Goal: Find specific page/section: Find specific page/section

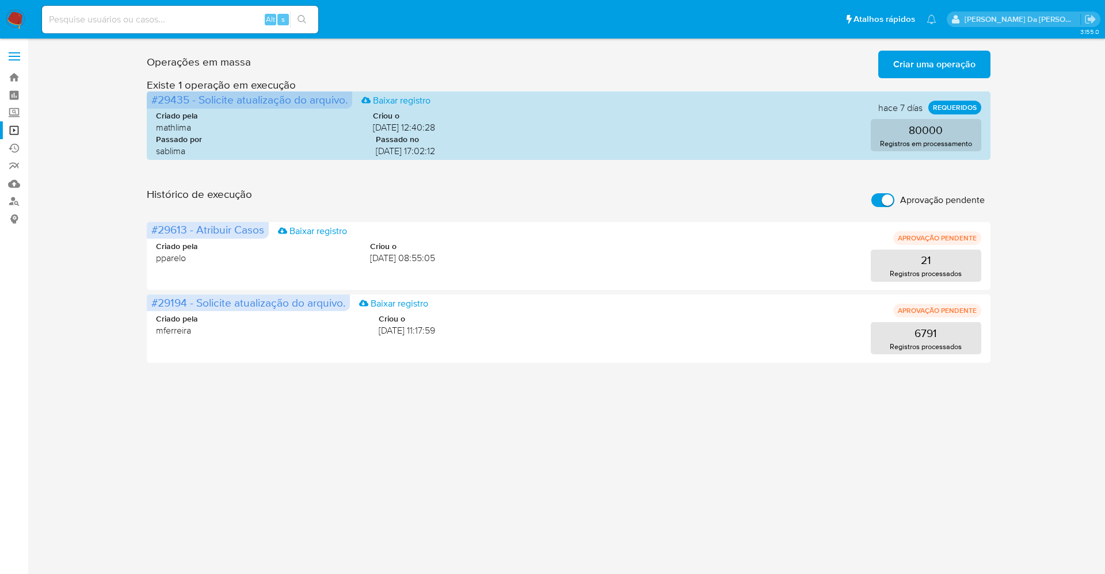
click at [876, 192] on label "Aprovação pendente" at bounding box center [928, 200] width 125 height 25
click at [876, 193] on input "Aprovação pendente" at bounding box center [882, 200] width 23 height 14
checkbox input "false"
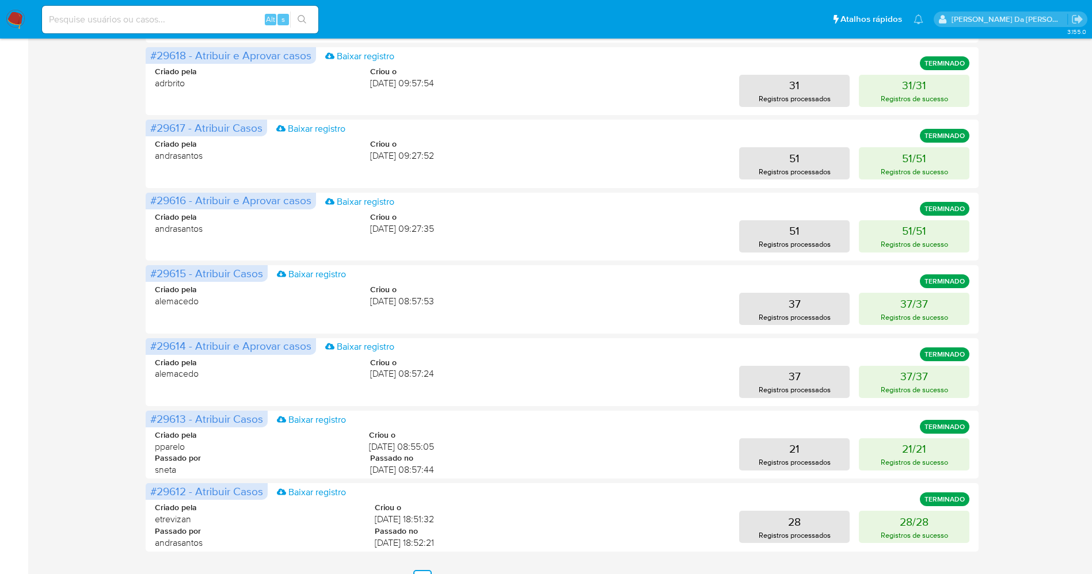
scroll to position [414, 0]
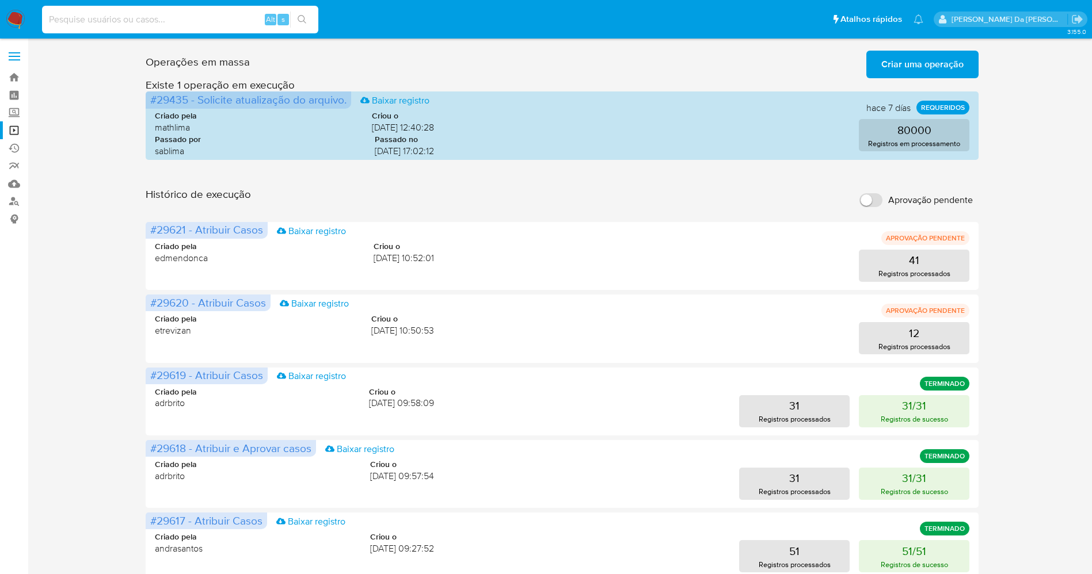
scroll to position [414, 0]
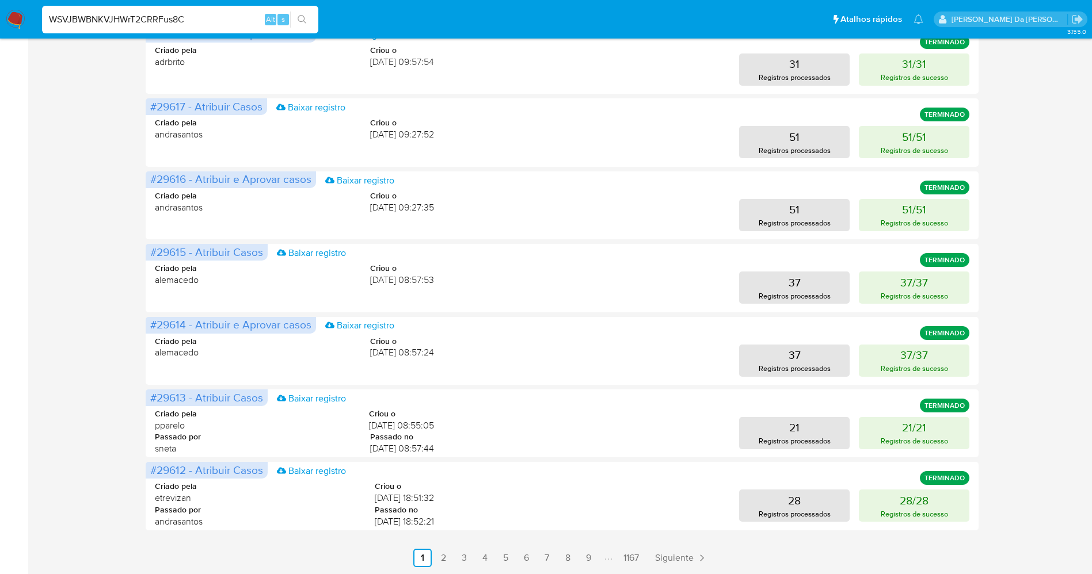
type input "WSVJBWBNKVJHWrT2CRRFus8C"
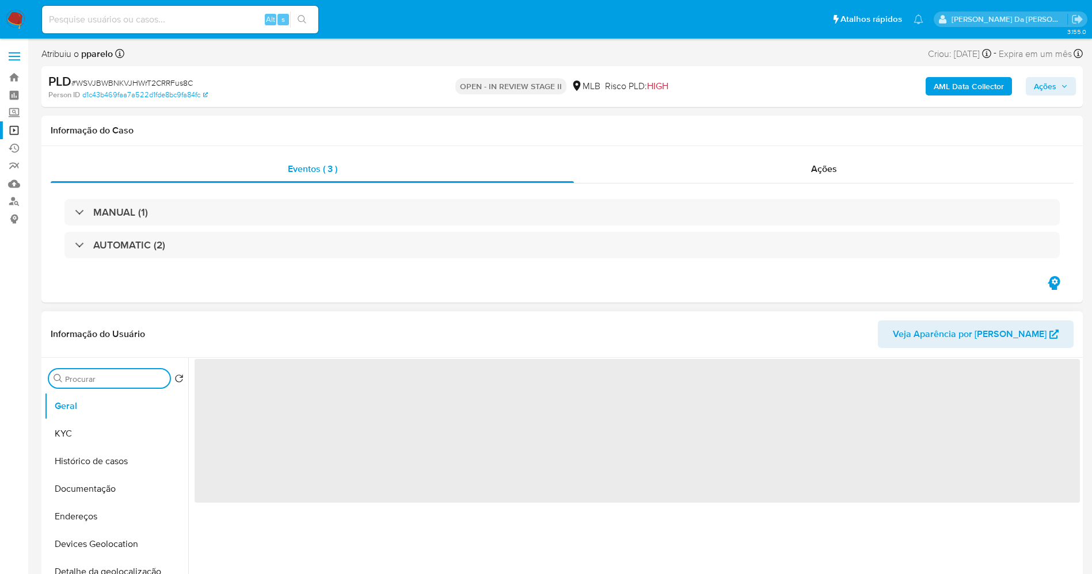
click at [134, 374] on input "Procurar" at bounding box center [115, 379] width 100 height 10
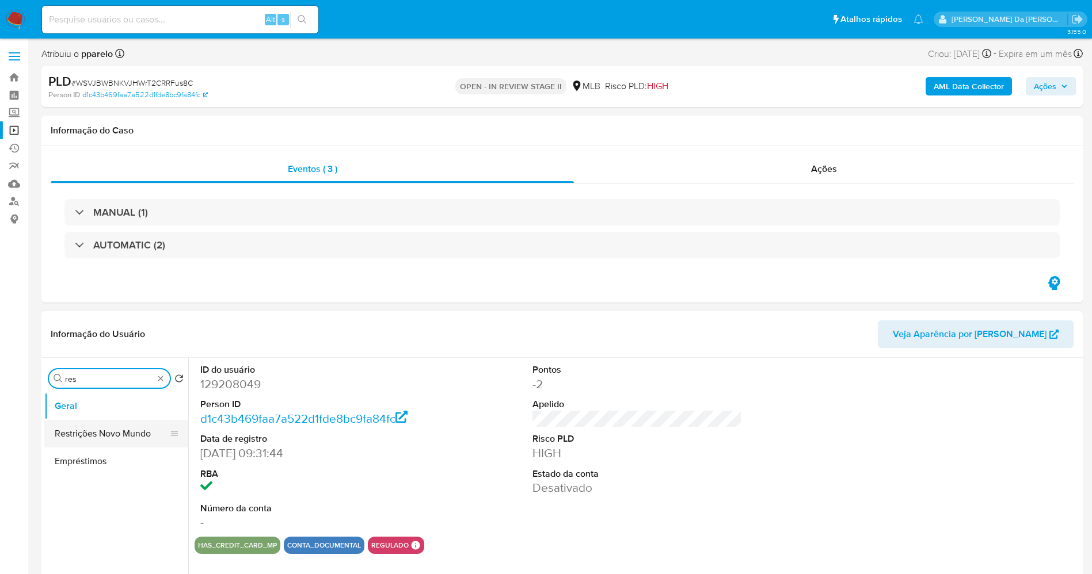
type input "res"
click at [121, 426] on button "Restrições Novo Mundo" at bounding box center [111, 434] width 135 height 28
select select "10"
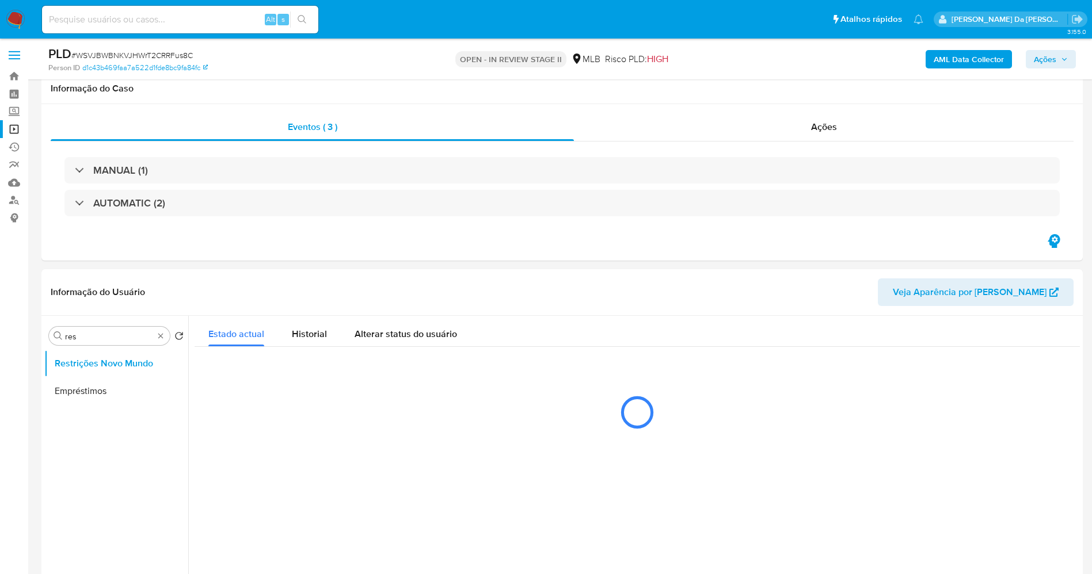
scroll to position [86, 0]
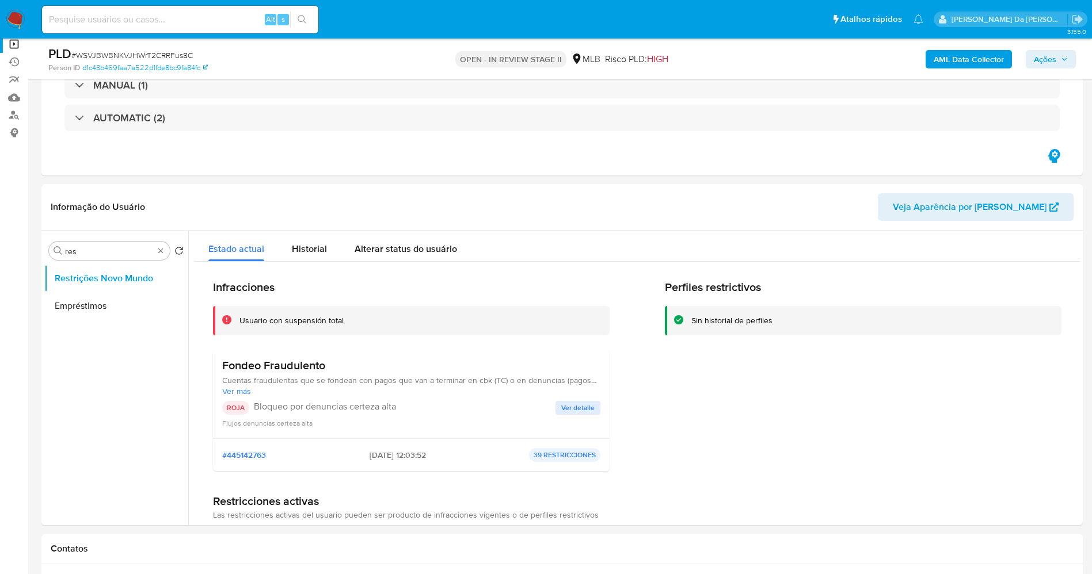
click at [200, 25] on input at bounding box center [180, 19] width 276 height 15
paste input "E3oVRztFCc9YxfxlPuk6gsJj"
type input "E3oVRztFCc9YxfxlPuk6gsJj"
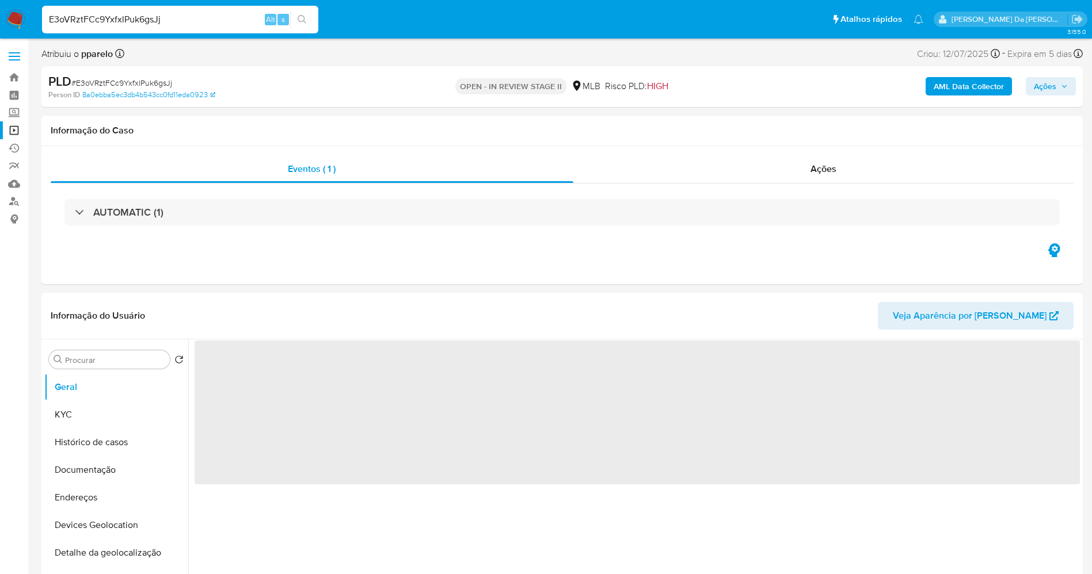
select select "10"
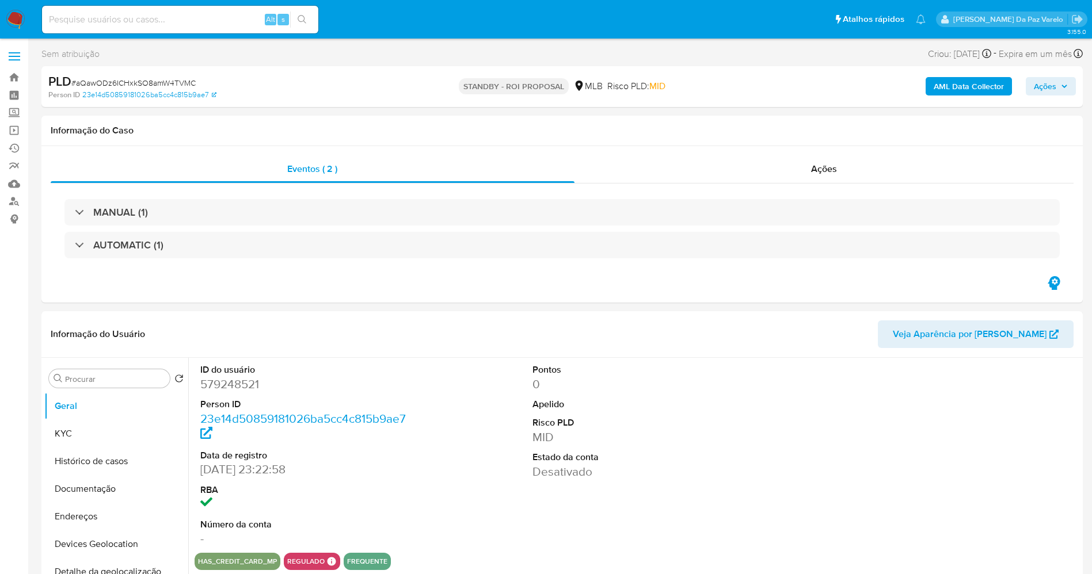
select select "10"
click at [214, 18] on input at bounding box center [180, 19] width 276 height 15
paste input "4uKlPmf9LDysUXnsafD1NAlV"
type input "4uKlPmf9LDysUXnsafD1NAlV"
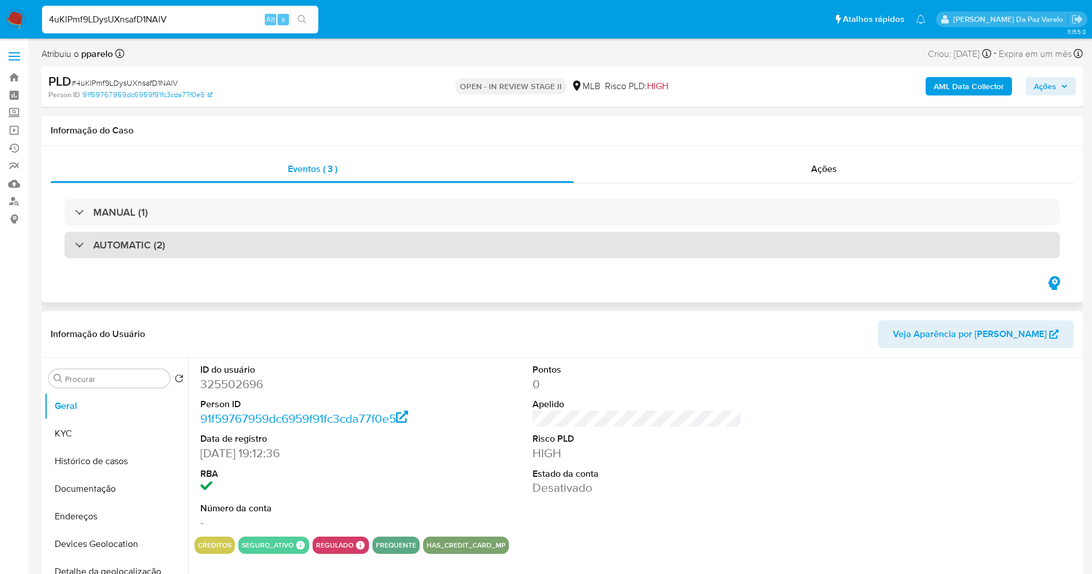
select select "10"
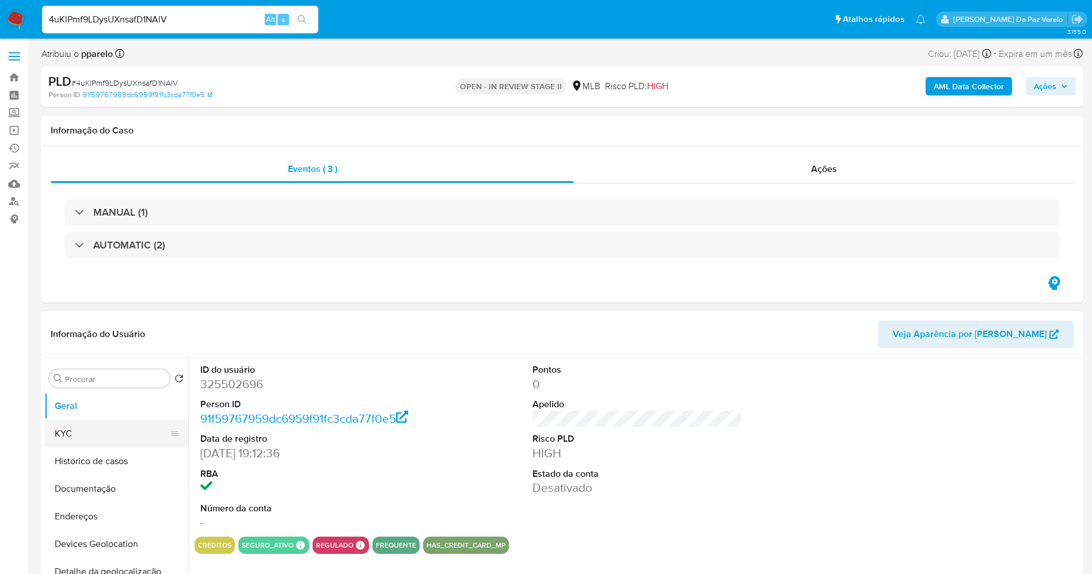
drag, startPoint x: 89, startPoint y: 428, endPoint x: 102, endPoint y: 422, distance: 14.4
click at [89, 428] on button "KYC" at bounding box center [111, 434] width 135 height 28
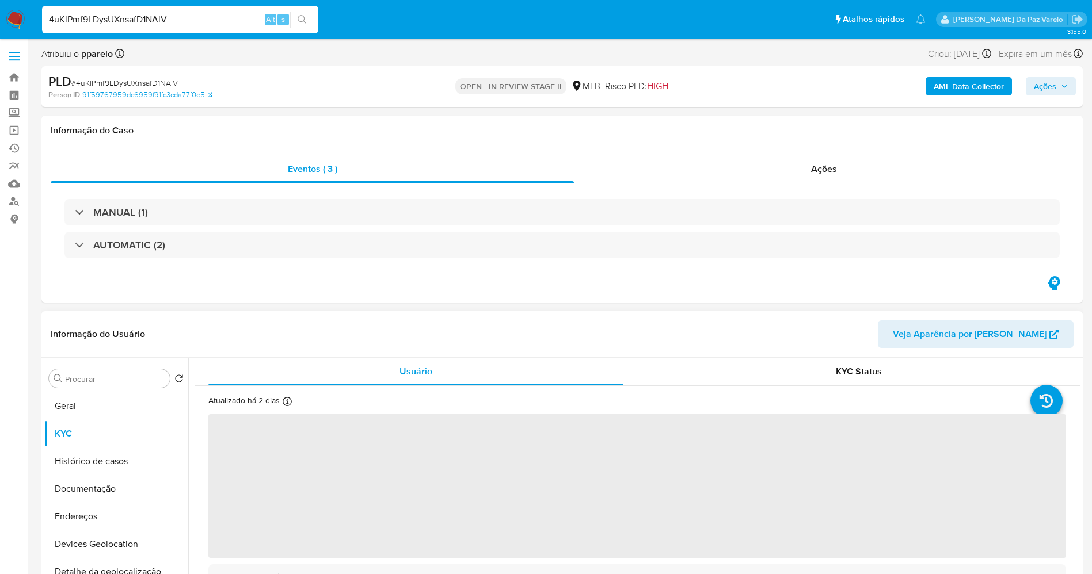
click at [280, 400] on div "Atualizado há 2 dias Criado: [DATE] 06:29:20 Atualizado: [DATE] 02:21:49" at bounding box center [267, 402] width 118 height 15
click at [287, 405] on icon at bounding box center [287, 401] width 9 height 9
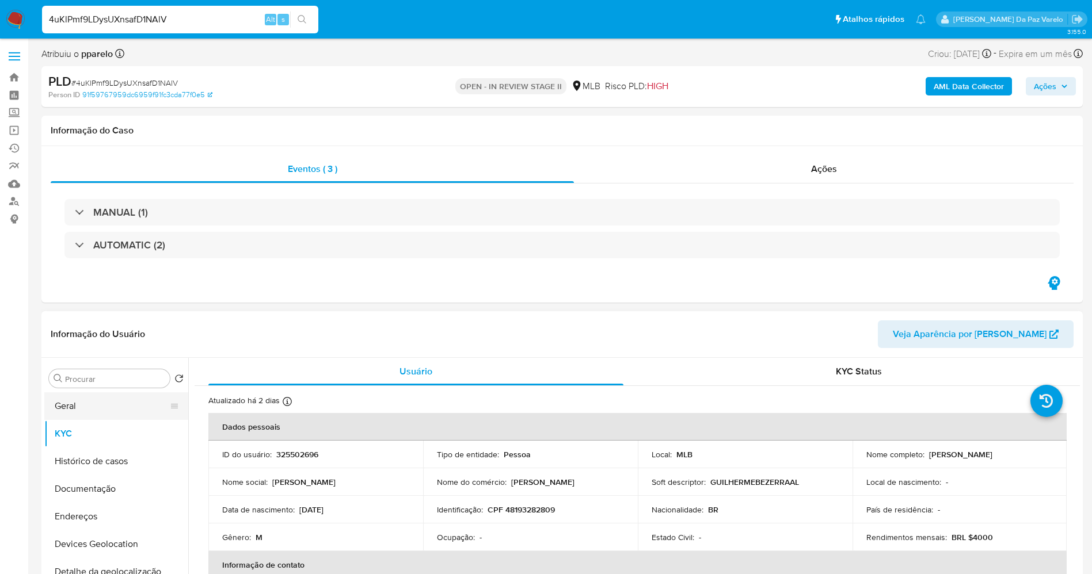
click at [101, 416] on button "Geral" at bounding box center [111, 406] width 135 height 28
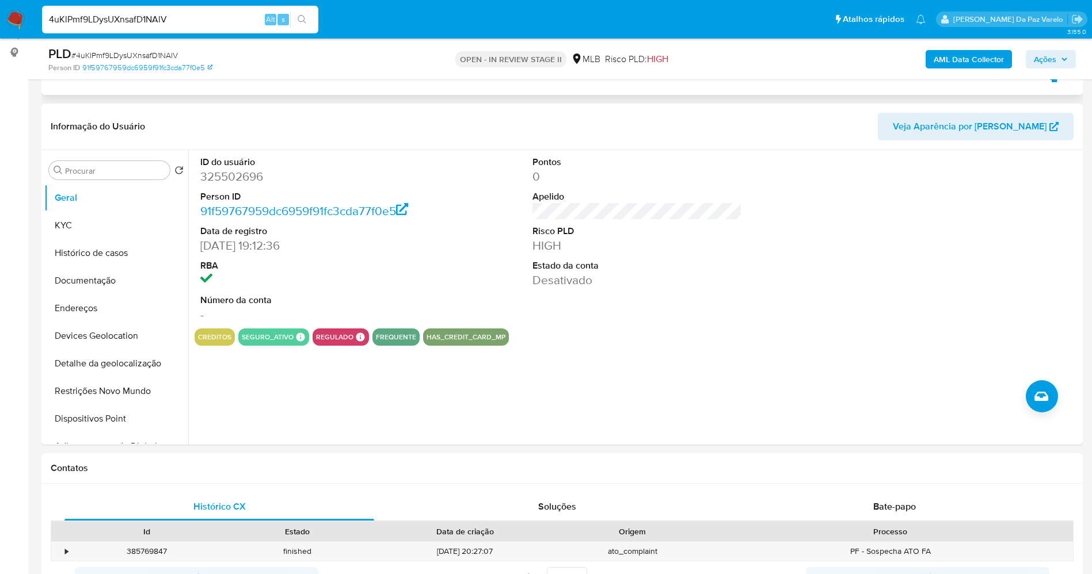
scroll to position [173, 0]
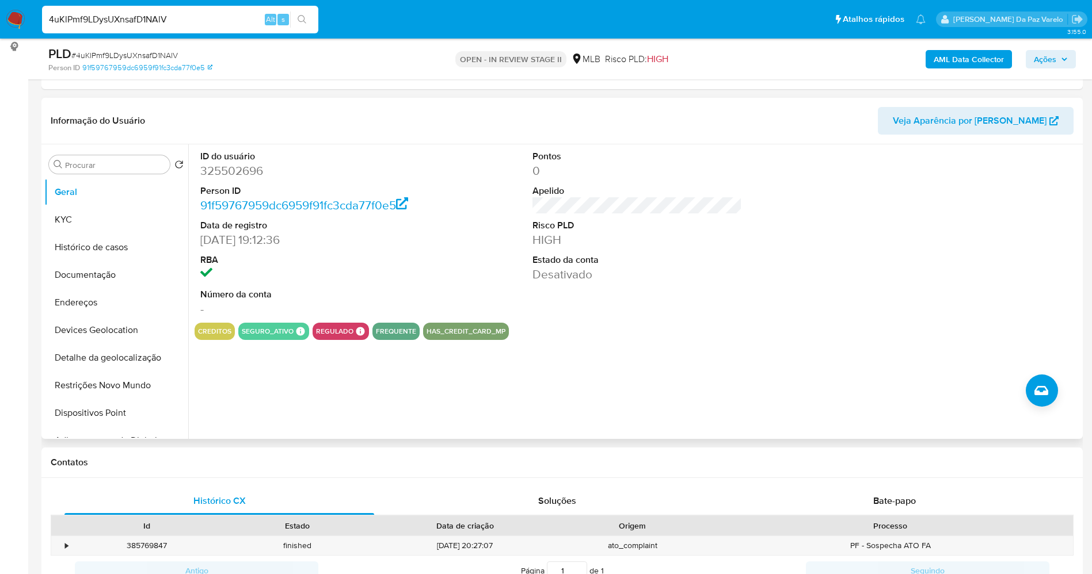
click at [148, 176] on div "Procurar Retornar ao pedido padrão Geral KYC Histórico de casos Documentação En…" at bounding box center [116, 292] width 144 height 293
click at [143, 166] on input "Procurar" at bounding box center [115, 165] width 100 height 10
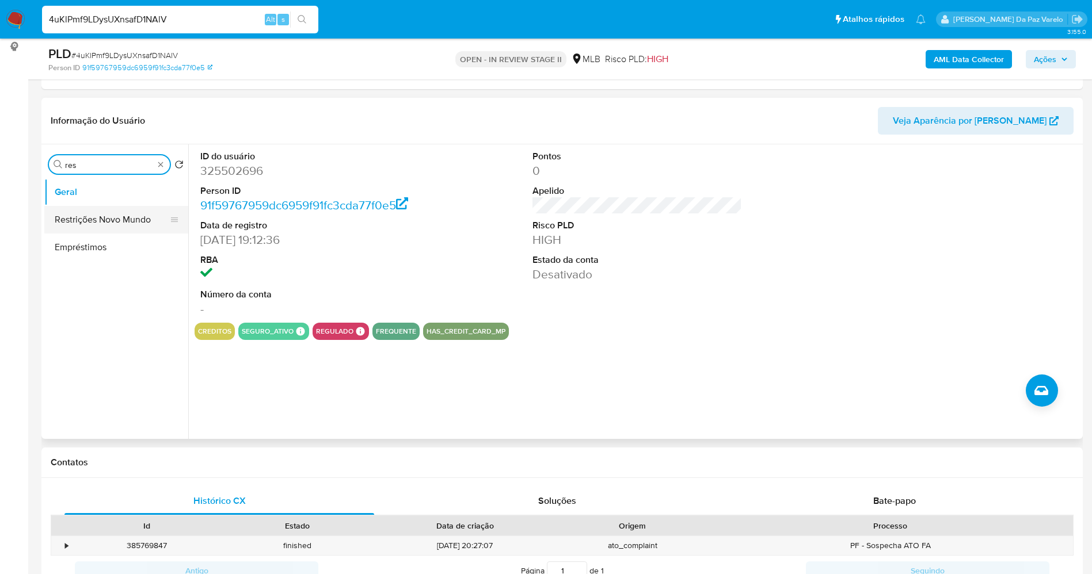
type input "res"
click at [95, 219] on button "Restrições Novo Mundo" at bounding box center [111, 220] width 135 height 28
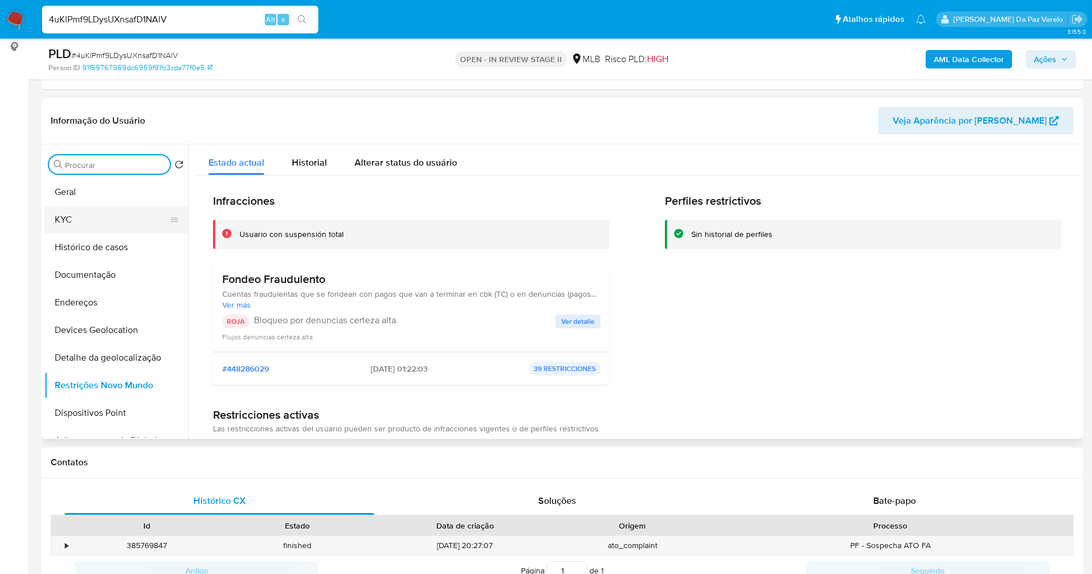
click at [96, 216] on button "KYC" at bounding box center [111, 220] width 135 height 28
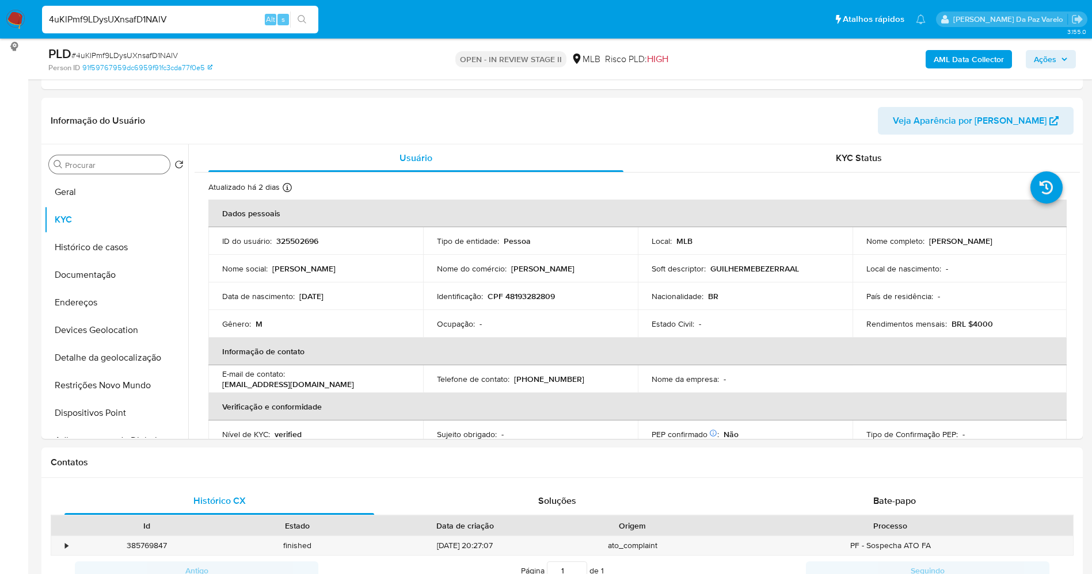
click at [180, 22] on input "4uKlPmf9LDysUXnsafD1NAlV" at bounding box center [180, 19] width 276 height 15
click at [179, 22] on input "4uKlPmf9LDysUXnsafD1NAlV" at bounding box center [180, 19] width 276 height 15
paste input "FStx0OrGrrxu9uqqee5VHmQ6"
type input "FStx0OrGrrxu9uqqee5VHmQ6"
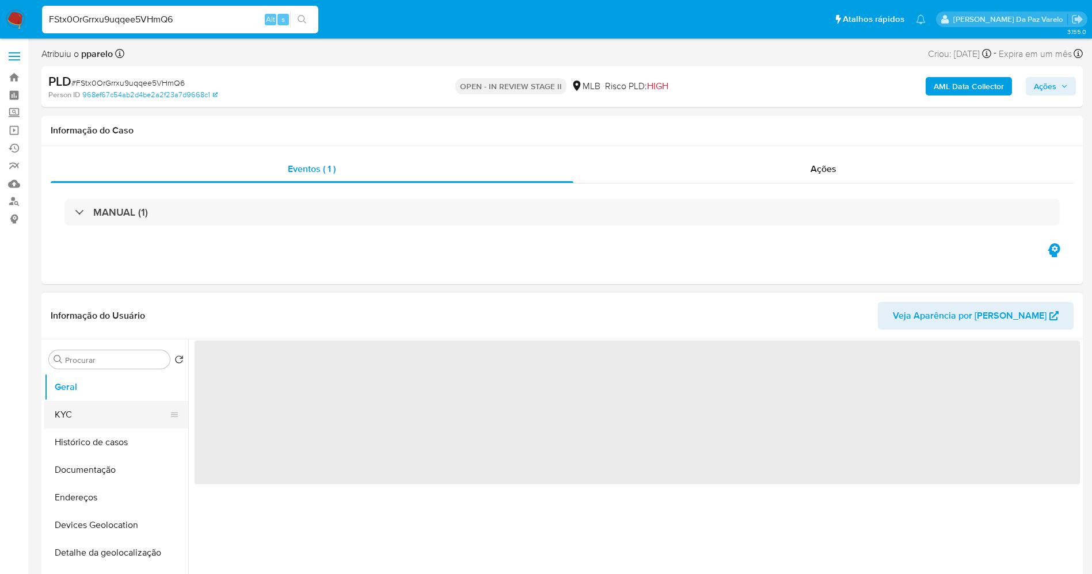
click at [89, 413] on button "KYC" at bounding box center [111, 415] width 135 height 28
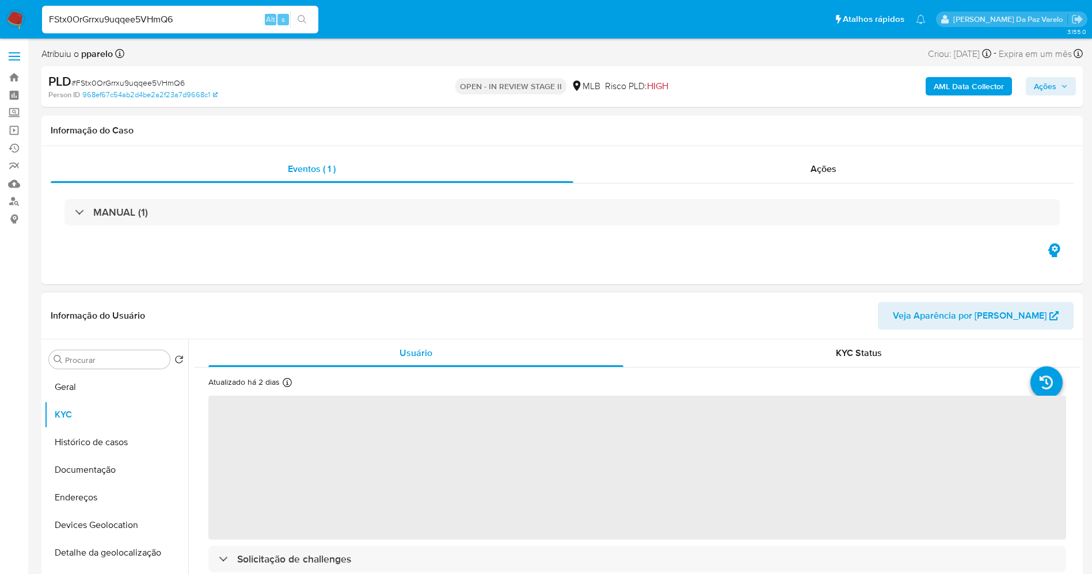
select select "10"
click at [284, 382] on icon at bounding box center [287, 382] width 9 height 9
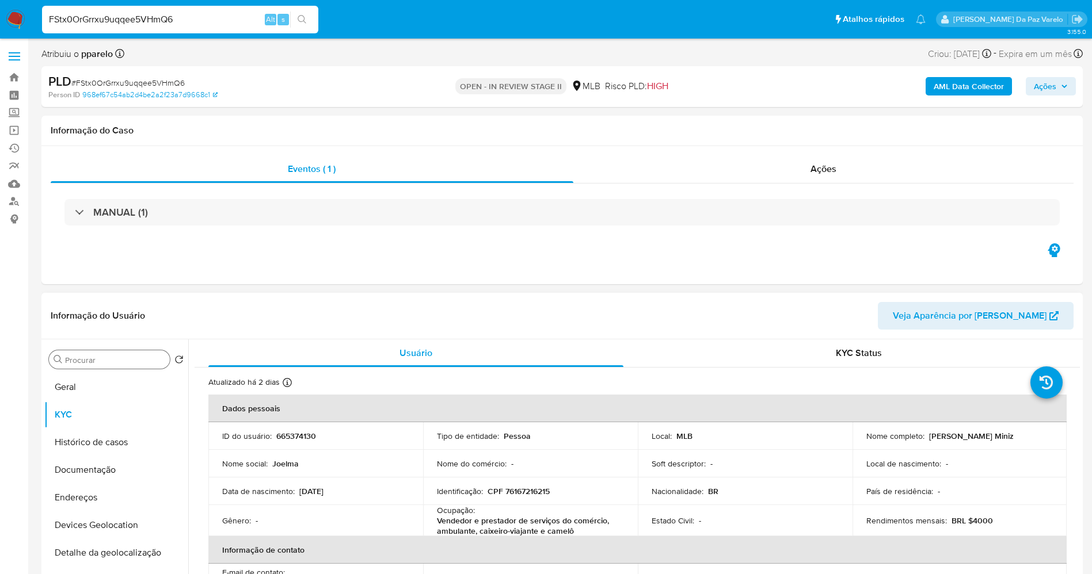
click at [113, 363] on input "Procurar" at bounding box center [115, 360] width 100 height 10
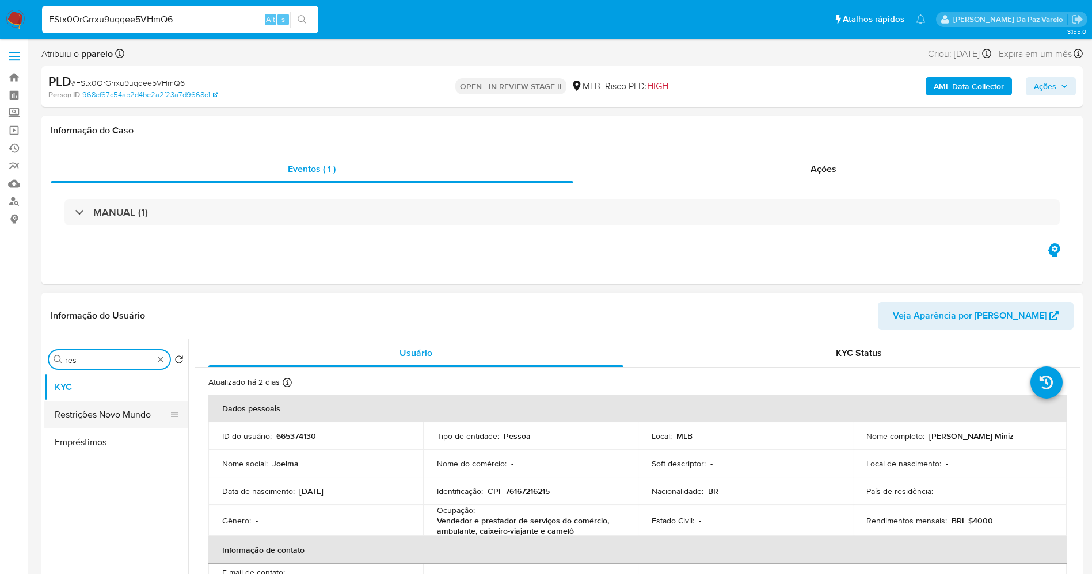
type input "res"
click at [106, 410] on button "Restrições Novo Mundo" at bounding box center [111, 415] width 135 height 28
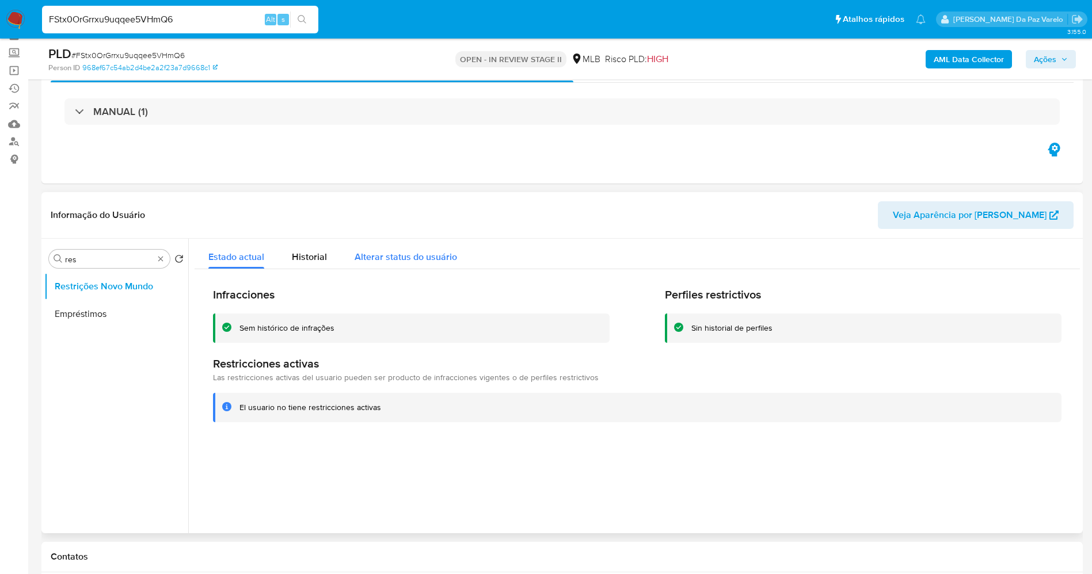
scroll to position [86, 0]
